Goal: Task Accomplishment & Management: Manage account settings

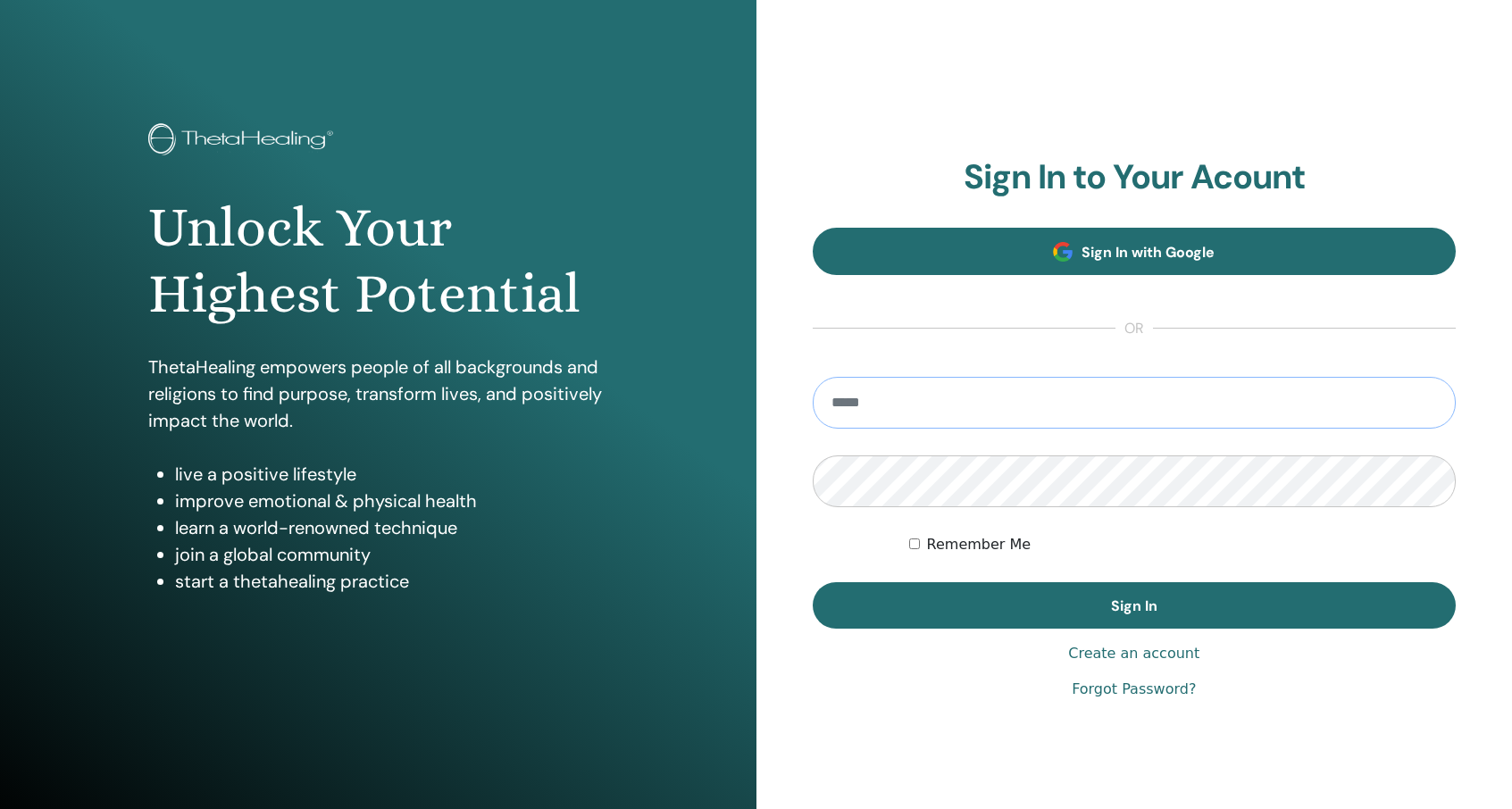
type input "**********"
click at [1134, 606] on button "Sign In" at bounding box center [1135, 606] width 644 height 47
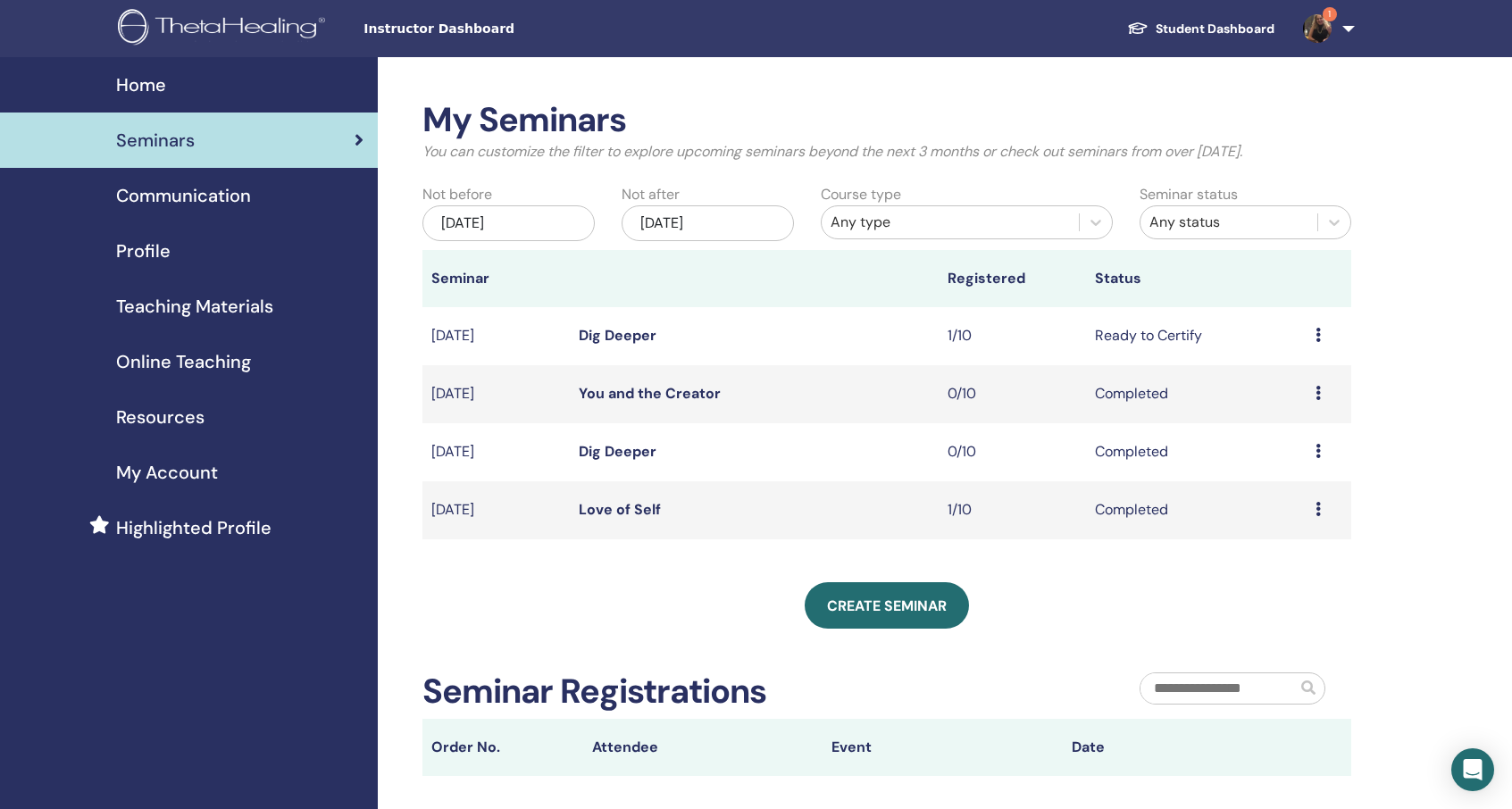
click at [1145, 336] on td "Ready to Certify" at bounding box center [1197, 336] width 221 height 58
click at [1317, 337] on icon at bounding box center [1318, 335] width 5 height 14
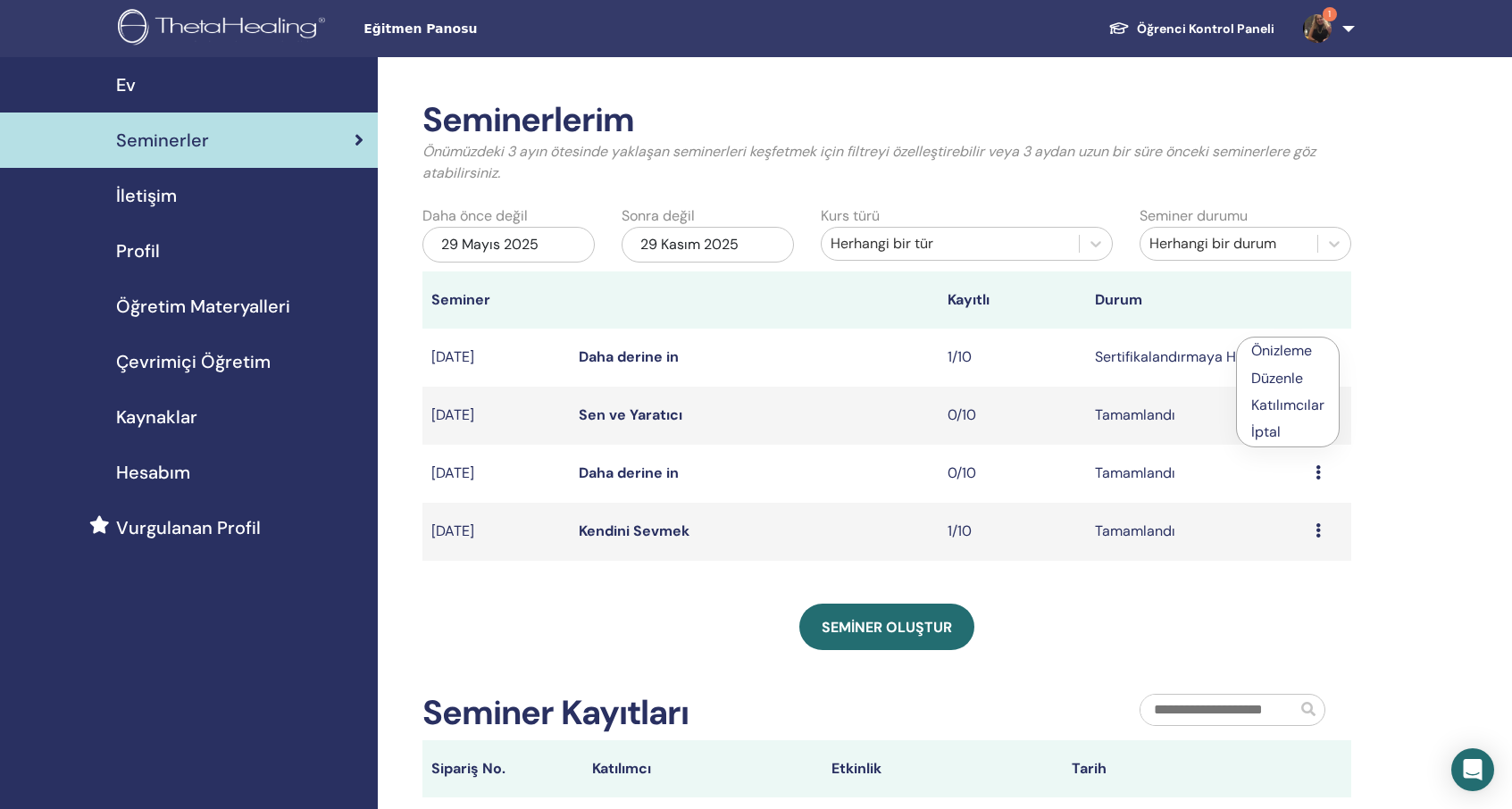
click at [1294, 344] on link "Önizleme" at bounding box center [1282, 350] width 61 height 19
click at [1314, 355] on td "Önizleme Düzenle Katılımcılar İptal" at bounding box center [1328, 358] width 45 height 58
click at [1322, 356] on icon at bounding box center [1318, 356] width 5 height 14
click at [1306, 421] on link "Katılımcılar" at bounding box center [1292, 424] width 73 height 19
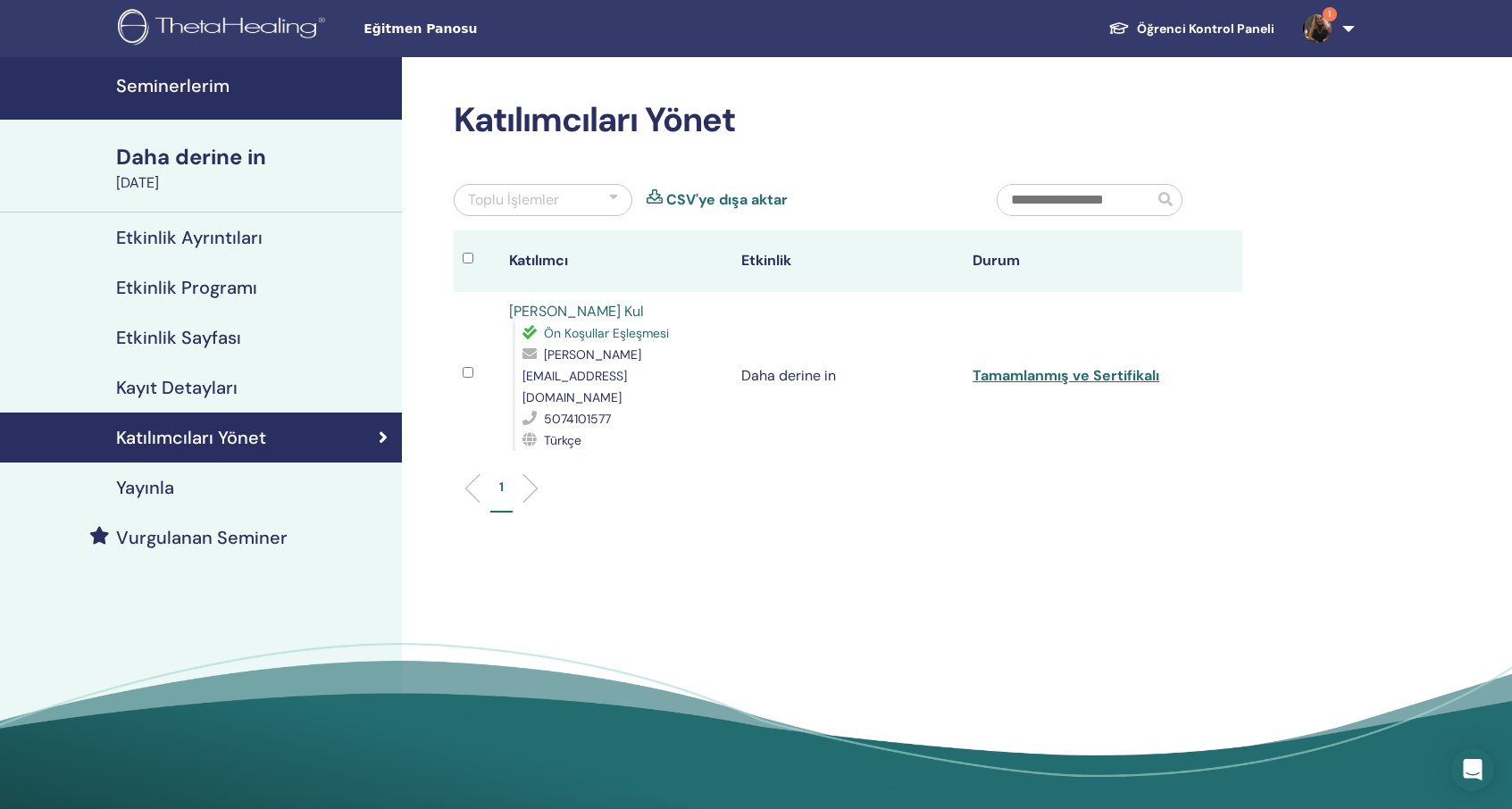
click at [1088, 366] on link "Tamamlanmış ve Sertifikalı" at bounding box center [1065, 375] width 187 height 19
